Goal: Task Accomplishment & Management: Complete application form

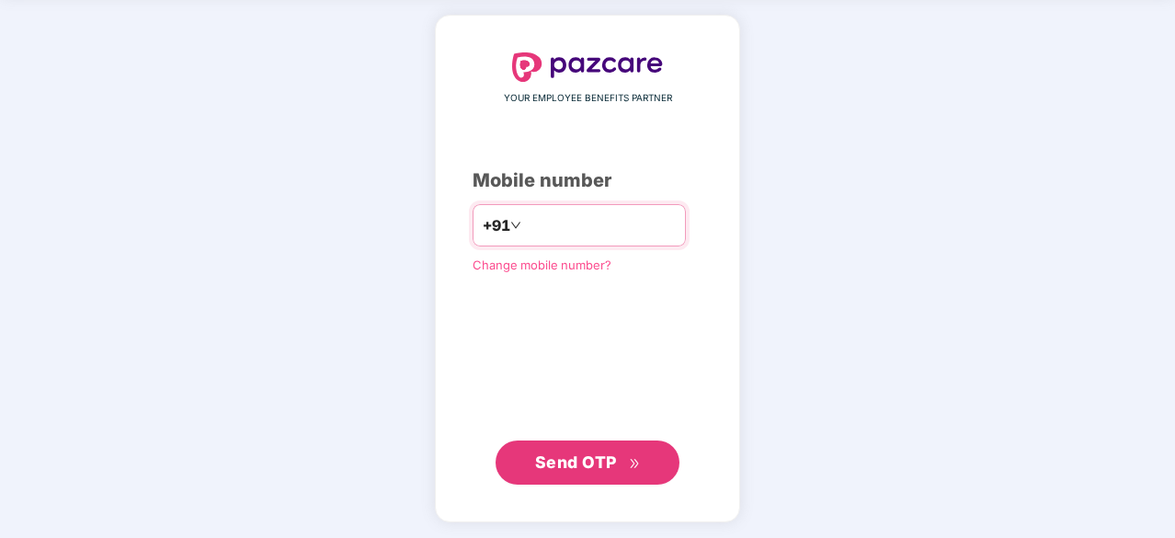
type input "**********"
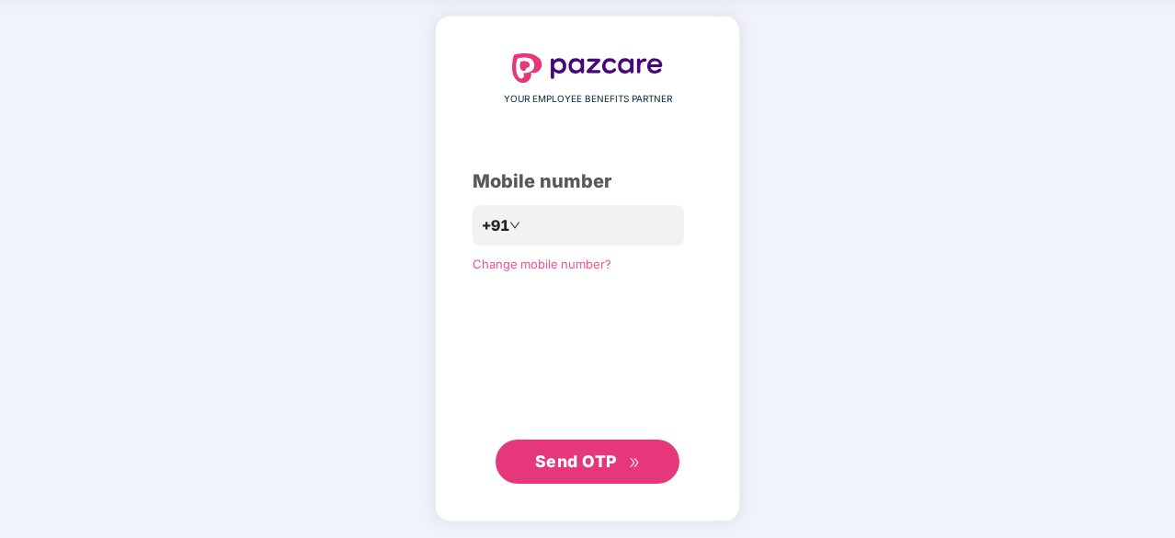
click at [568, 447] on button "Send OTP" at bounding box center [587, 461] width 184 height 44
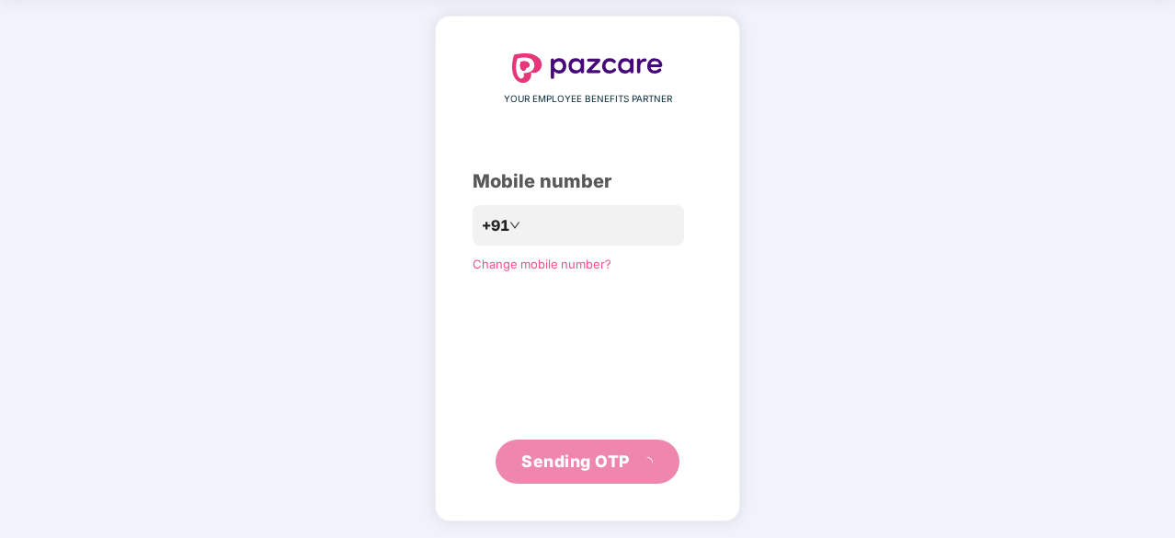
scroll to position [61, 0]
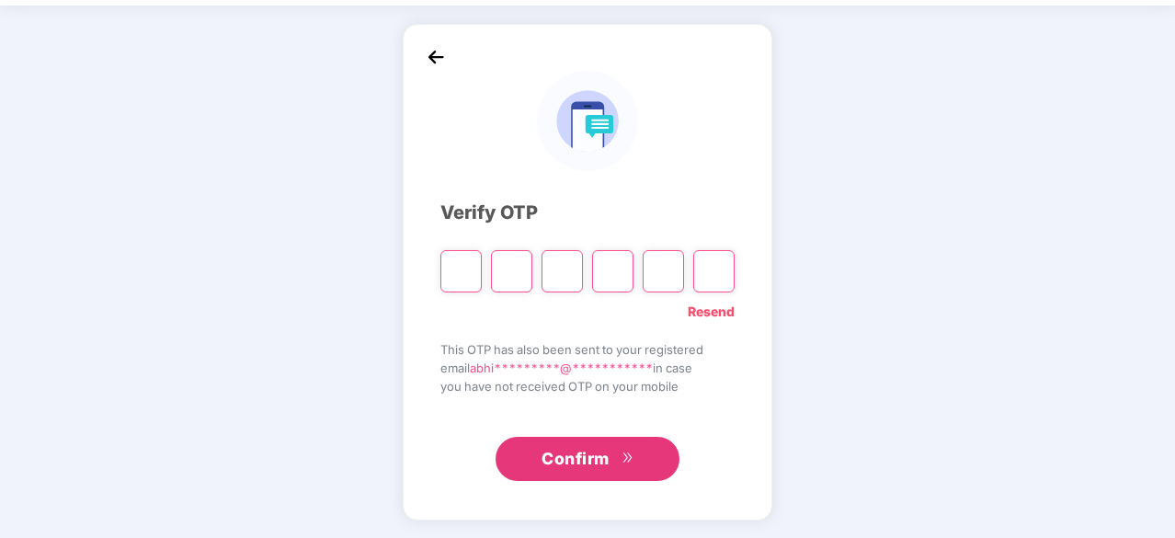
type input "*"
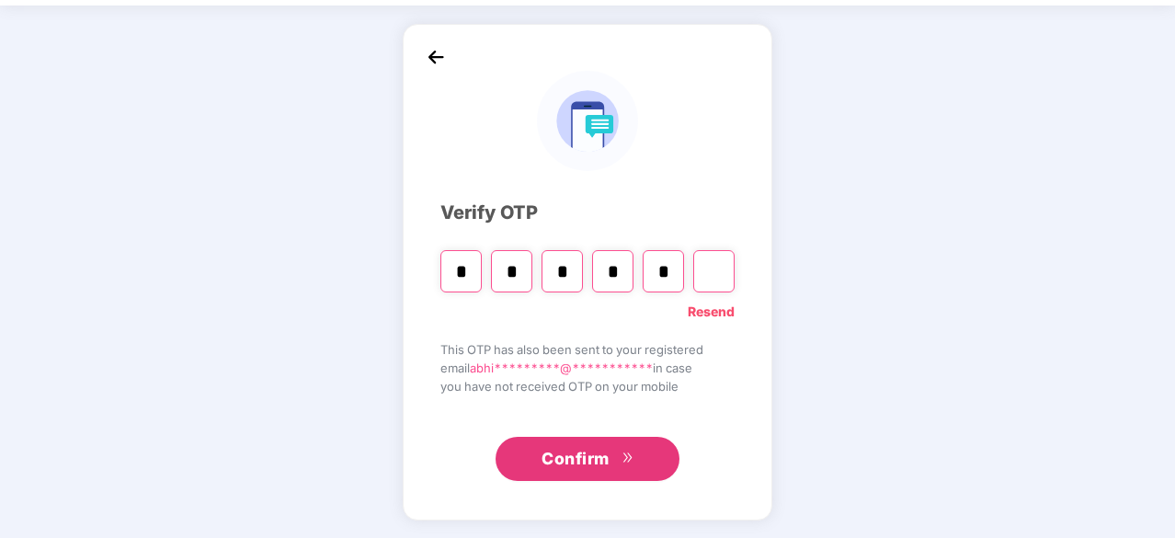
type input "*"
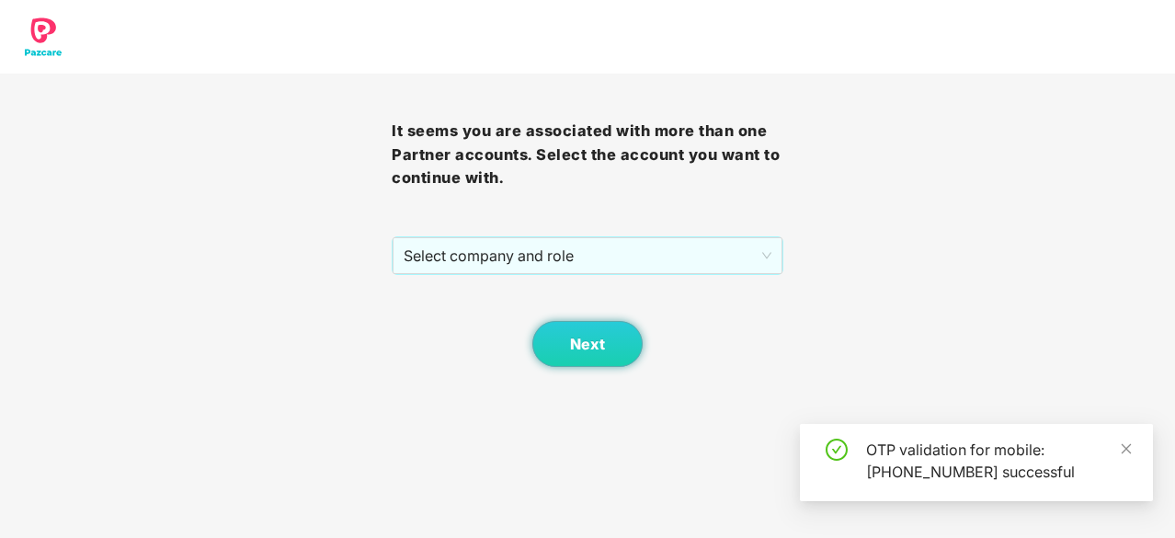
scroll to position [0, 0]
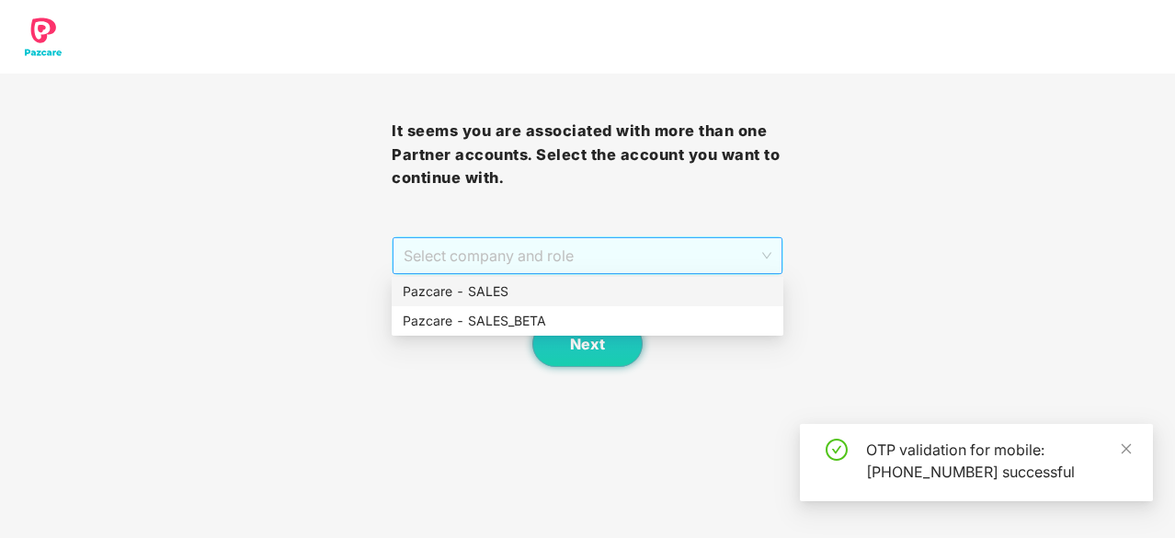
click at [733, 256] on span "Select company and role" at bounding box center [587, 255] width 368 height 35
click at [636, 302] on div "Pazcare - SALES" at bounding box center [588, 291] width 392 height 29
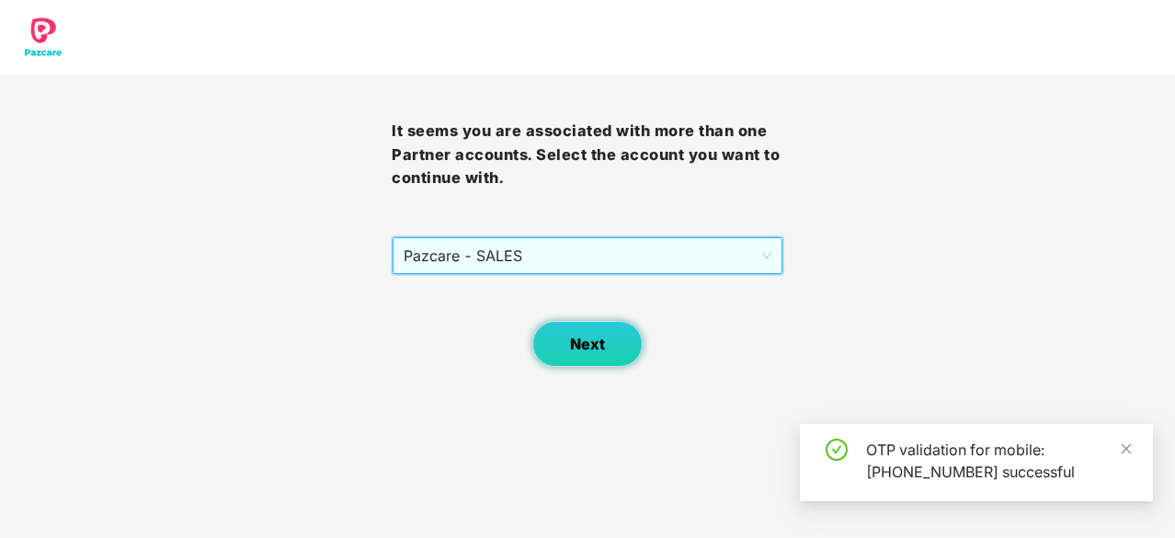
click at [603, 339] on span "Next" at bounding box center [587, 343] width 35 height 17
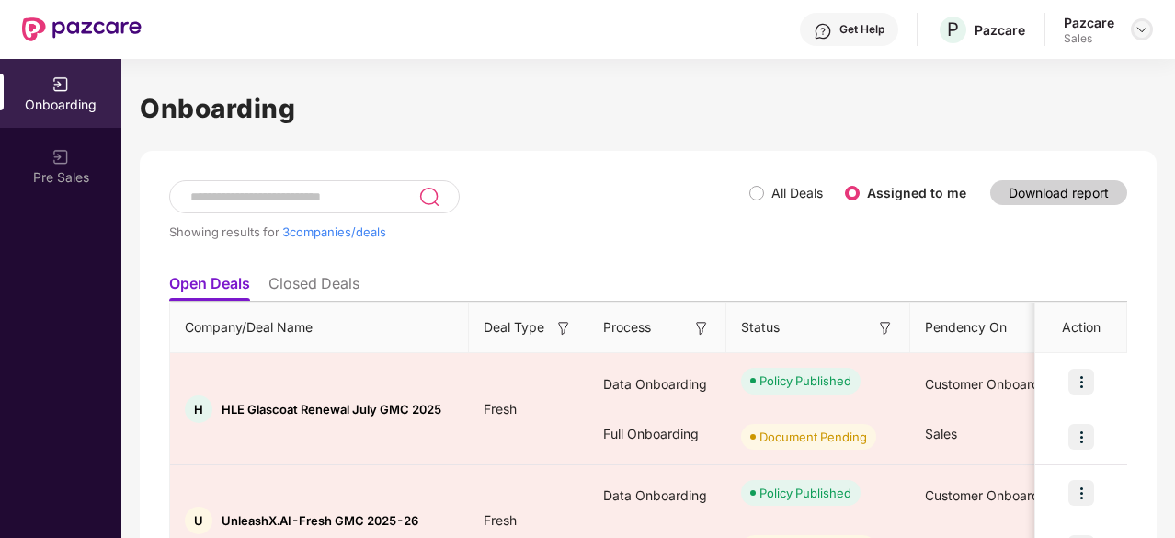
click at [1148, 34] on img at bounding box center [1141, 29] width 15 height 15
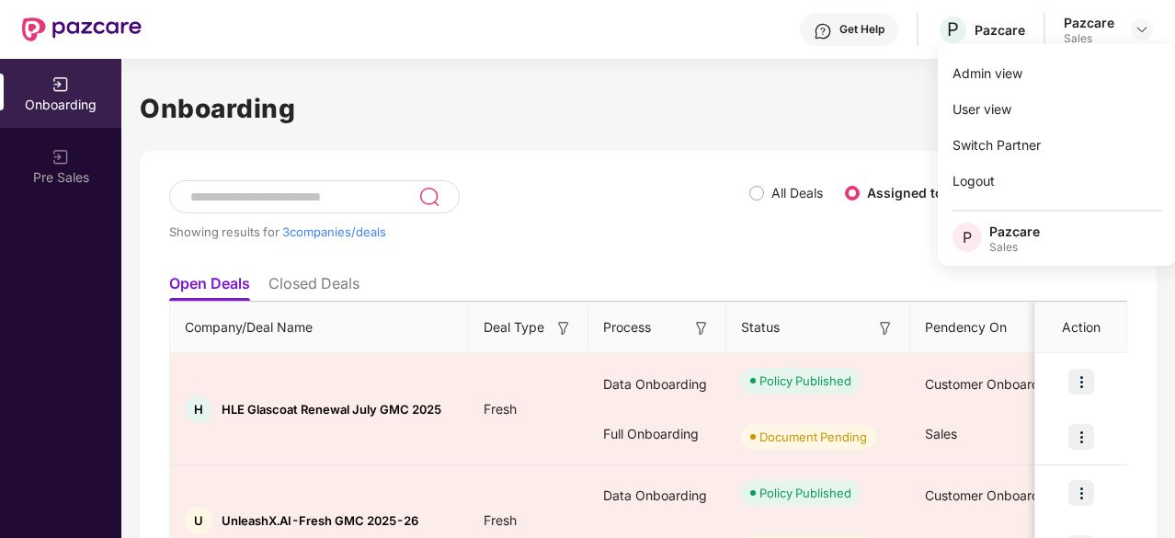
click at [736, 249] on div "Showing results for 3 companies/deals" at bounding box center [459, 222] width 580 height 85
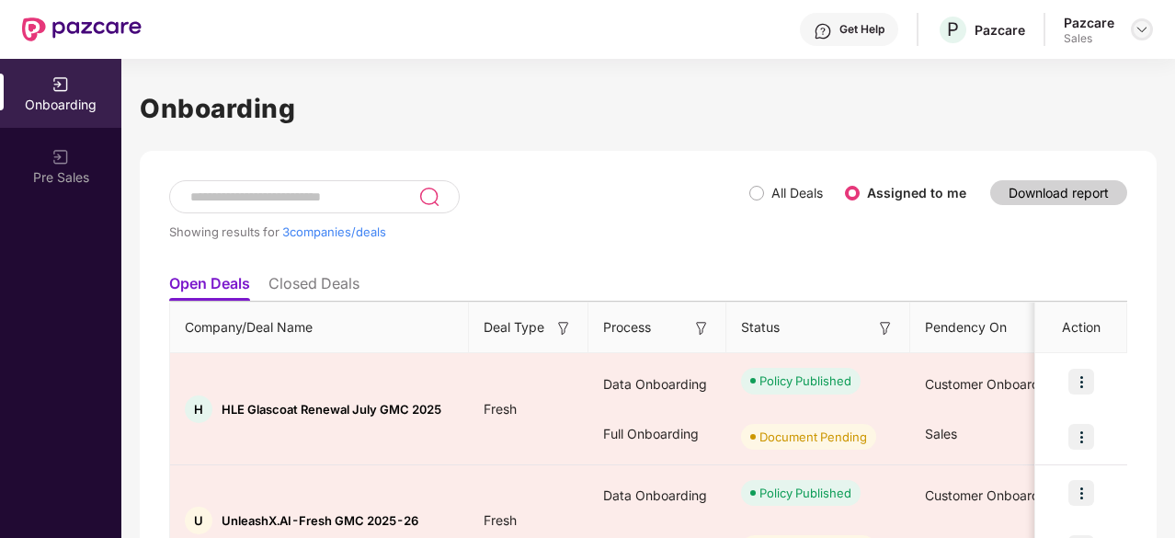
click at [1142, 34] on img at bounding box center [1141, 29] width 15 height 15
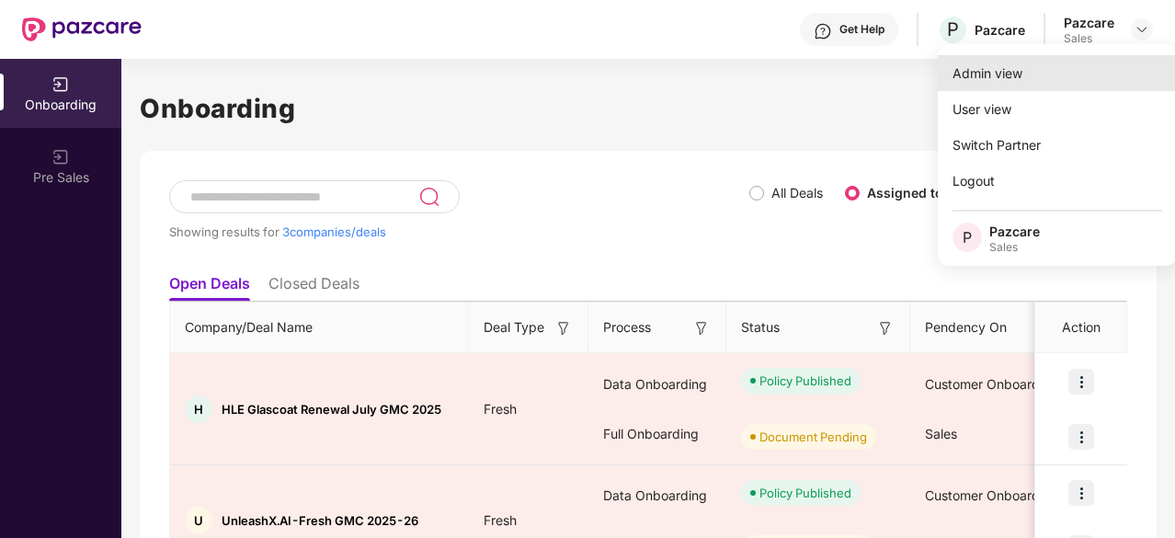
click at [1074, 69] on div "Admin view" at bounding box center [1056, 73] width 239 height 36
